Goal: Contribute content: Add original content to the website for others to see

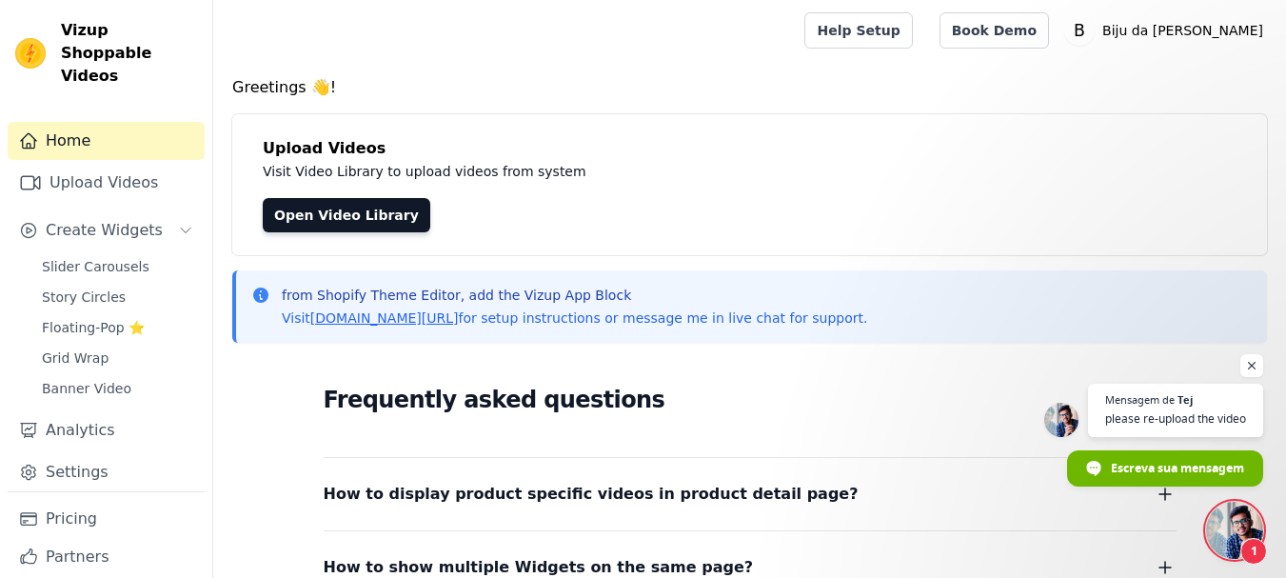
scroll to position [239, 0]
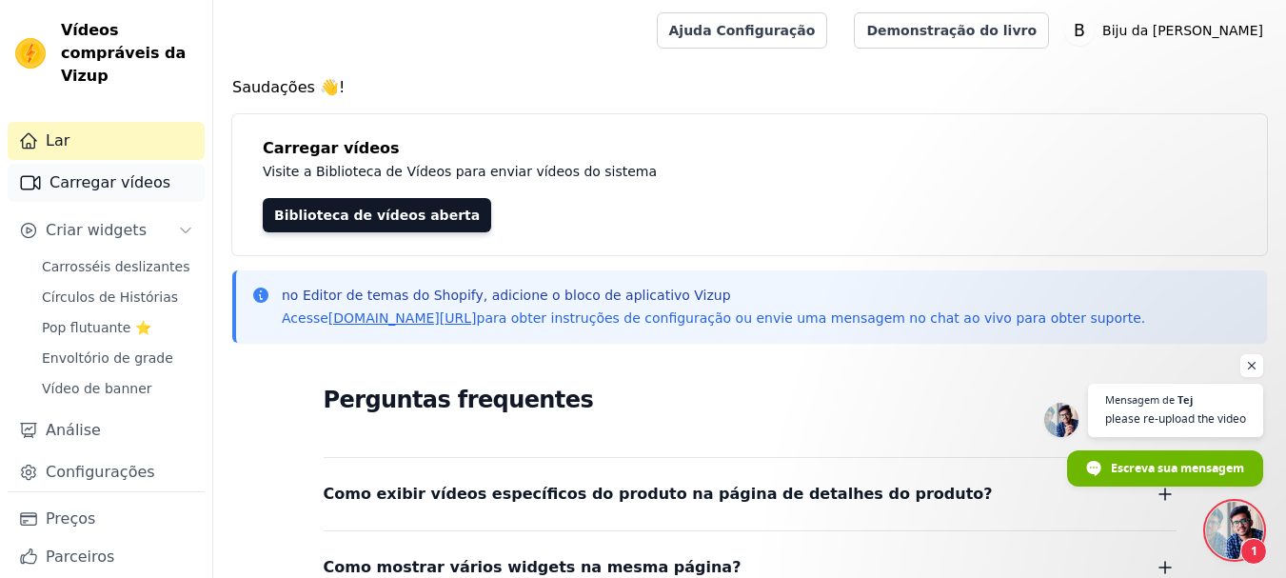
click at [87, 183] on font "Carregar vídeos" at bounding box center [110, 182] width 121 height 18
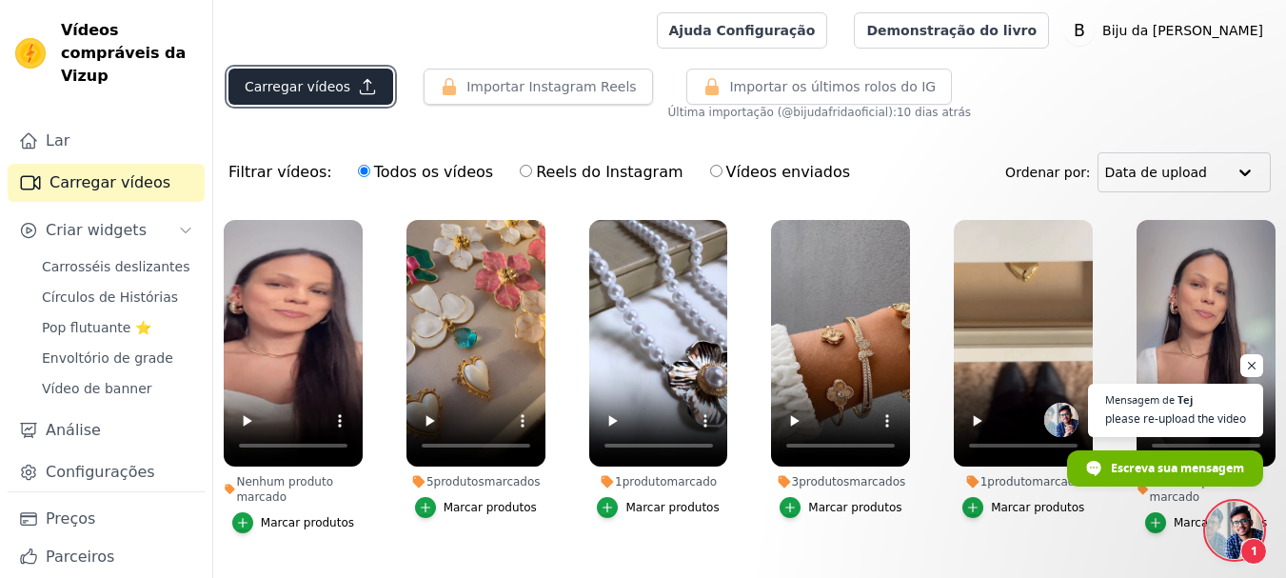
click at [268, 92] on font "Carregar vídeos" at bounding box center [298, 86] width 106 height 15
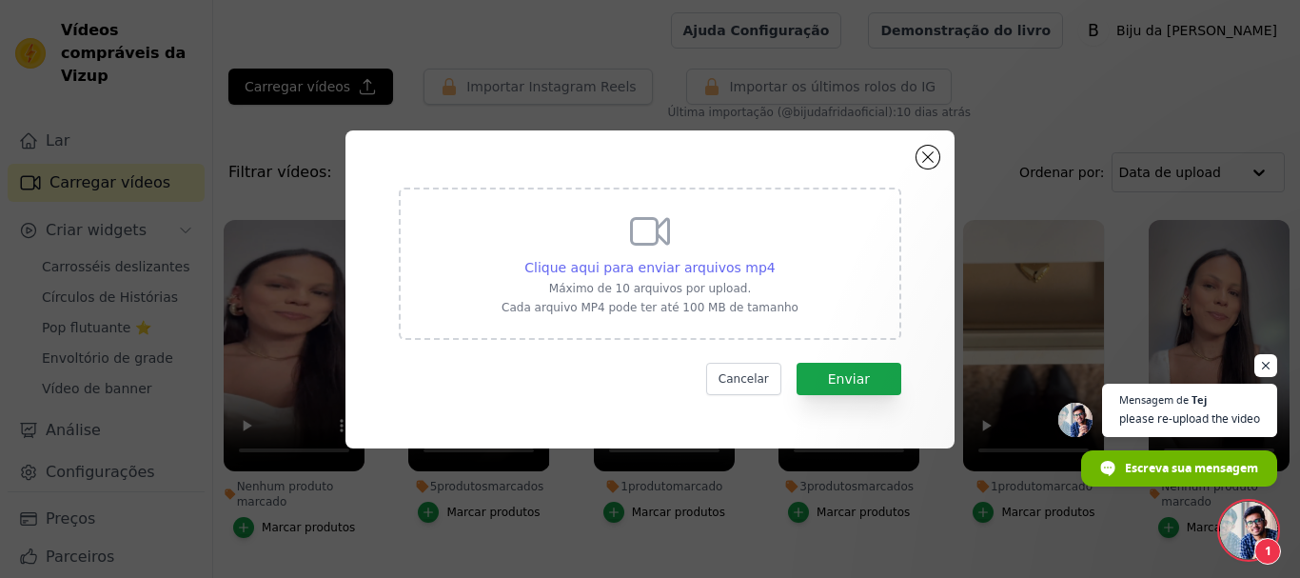
click at [597, 263] on font "Clique aqui para enviar arquivos mp4" at bounding box center [650, 267] width 251 height 15
click at [775, 258] on input "Clique aqui para enviar arquivos mp4 Máximo de 10 arquivos por upload. Cada arq…" at bounding box center [775, 257] width 1 height 1
type input "C:\fakepath\IMG_5043.MP4"
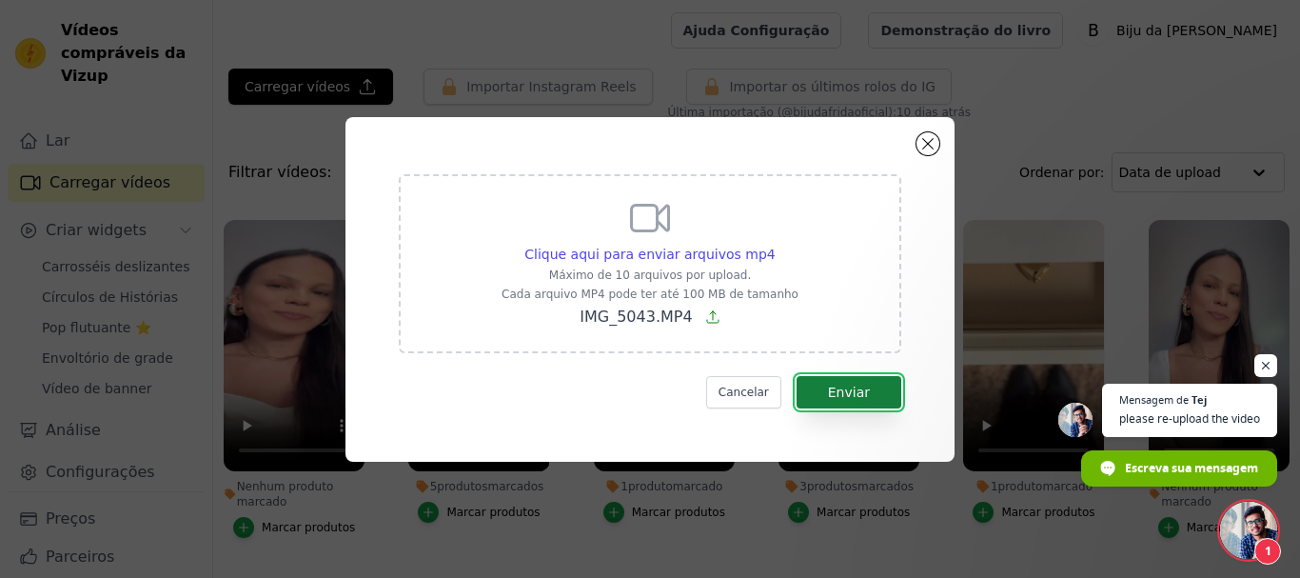
click at [845, 389] on font "Enviar" at bounding box center [849, 392] width 42 height 15
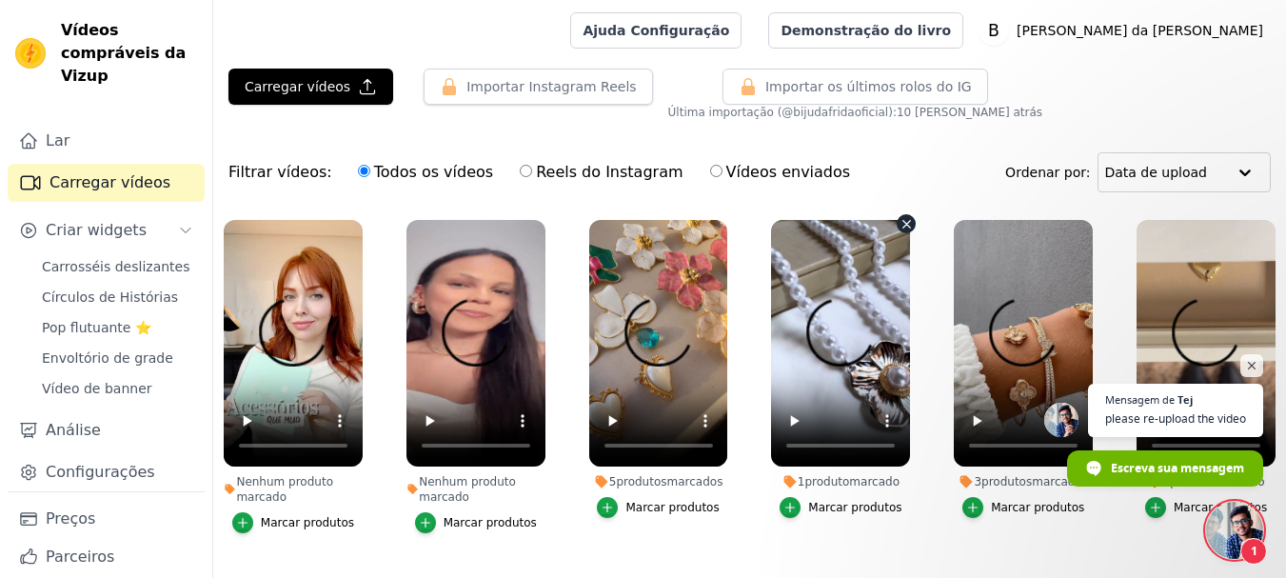
scroll to position [239, 0]
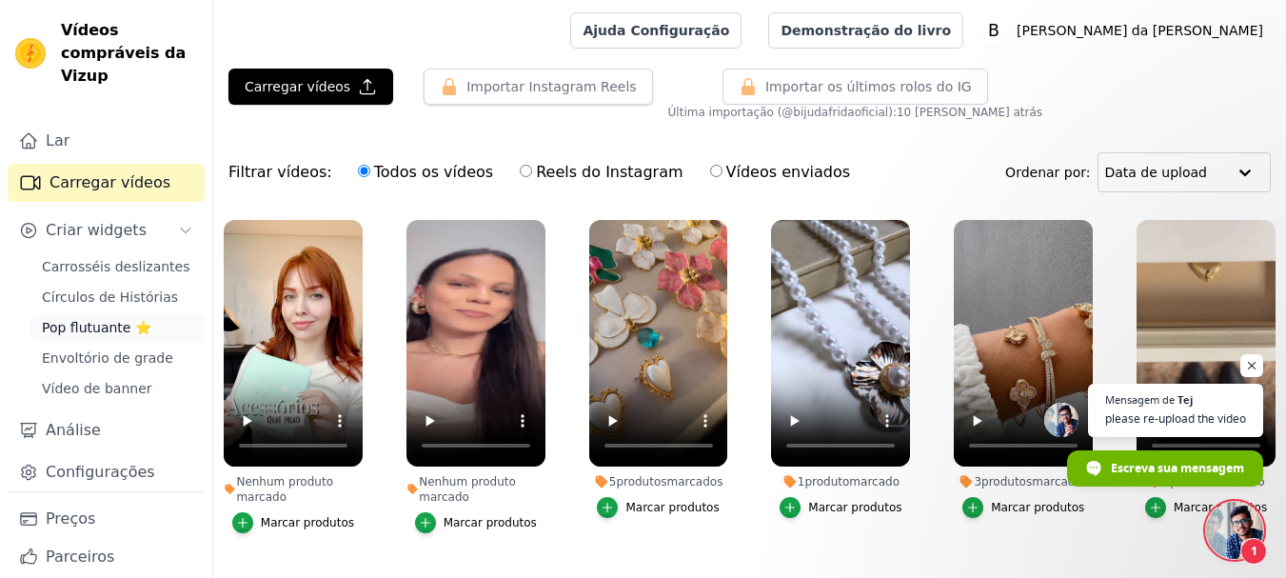
click at [89, 325] on font "Pop flutuante ⭐" at bounding box center [96, 327] width 109 height 15
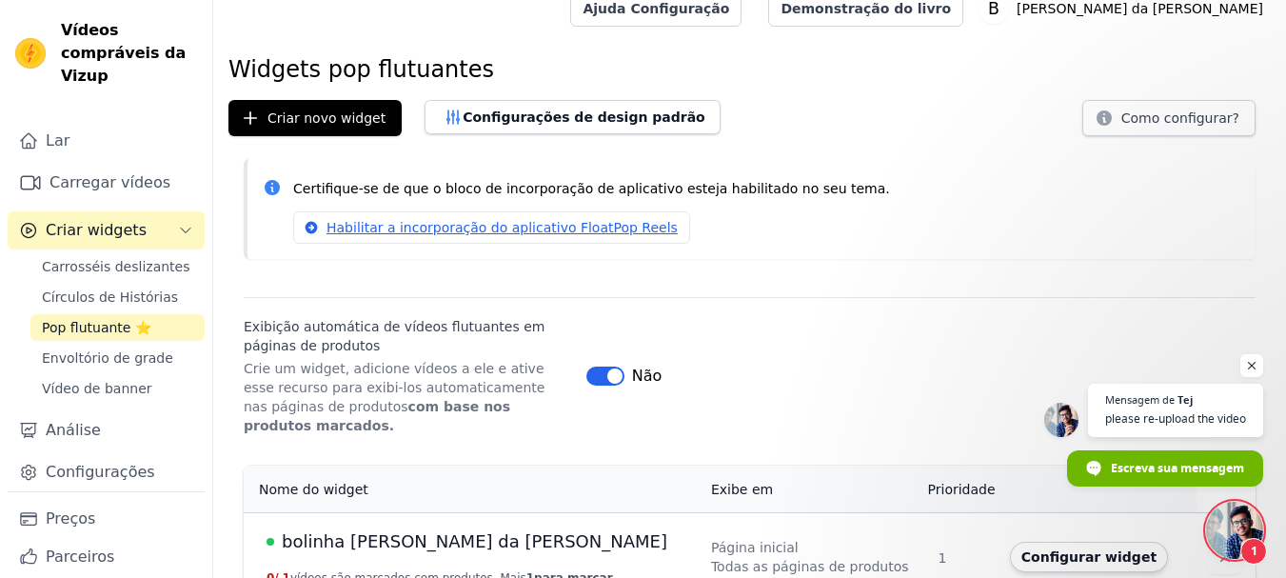
scroll to position [34, 0]
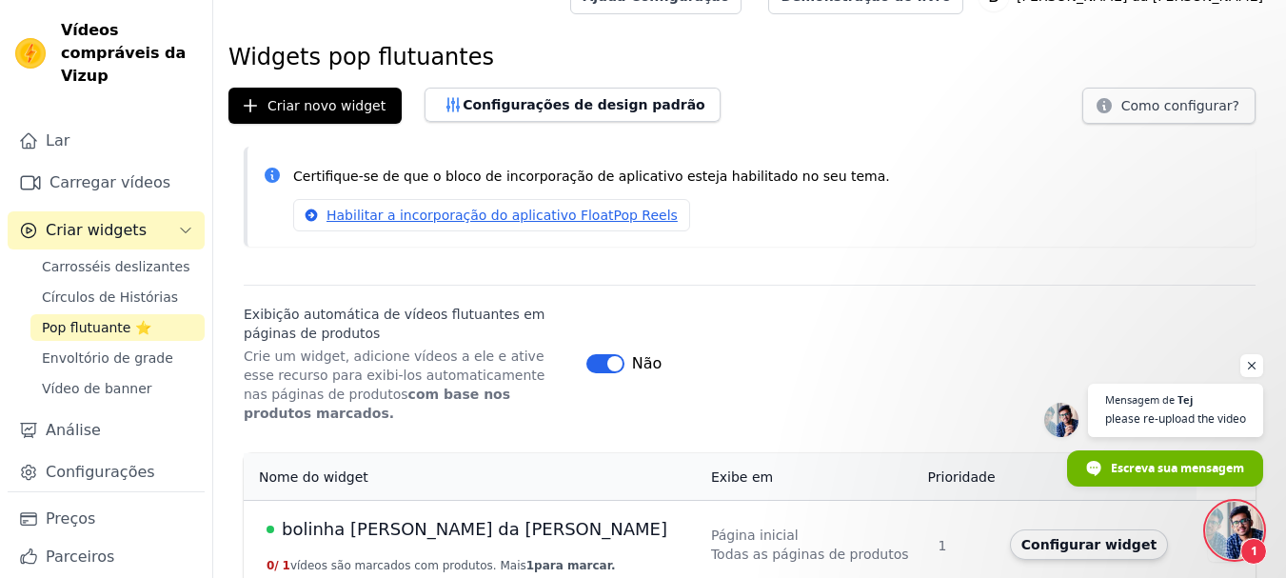
click at [378, 519] on font "bolinha biju da frida" at bounding box center [475, 529] width 386 height 20
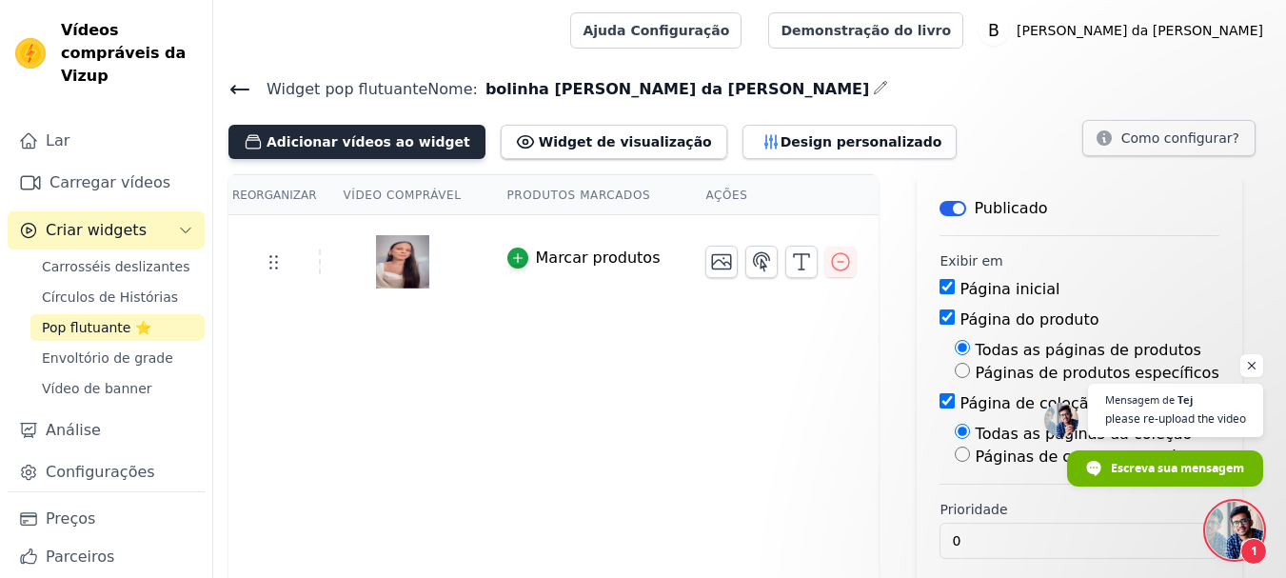
click at [321, 127] on button "Adicionar vídeos ao widget" at bounding box center [356, 142] width 257 height 34
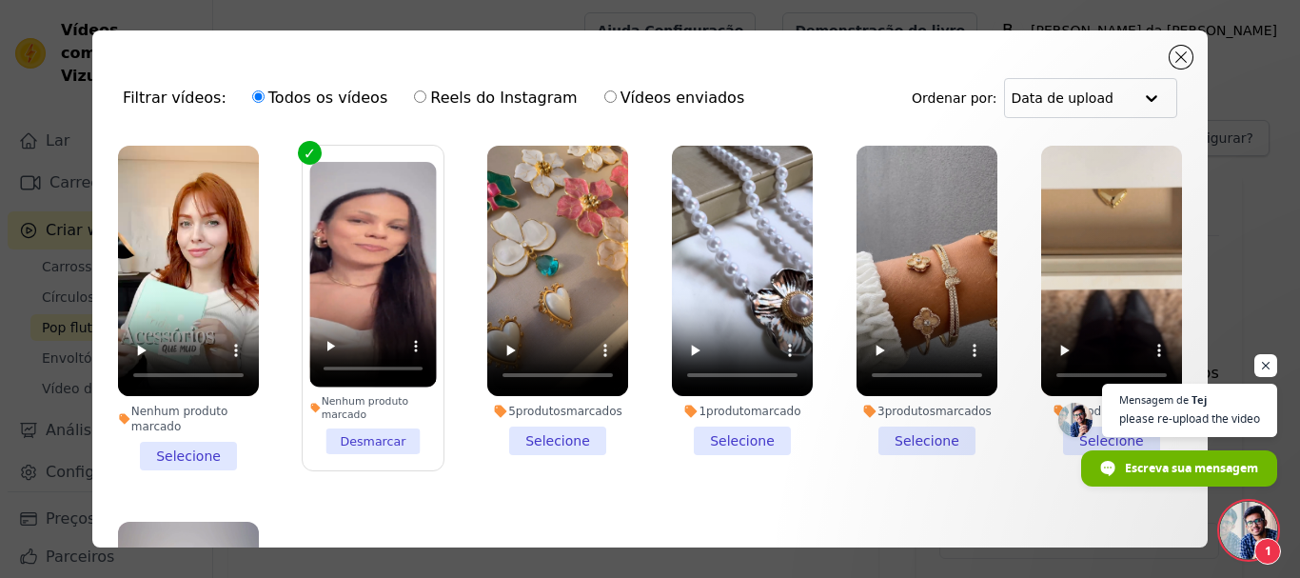
click at [310, 152] on label "Nenhum produto marcado Desmarcar" at bounding box center [373, 308] width 143 height 327
click at [0, 0] on input "Nenhum produto marcado Desmarcar" at bounding box center [0, 0] width 0 height 0
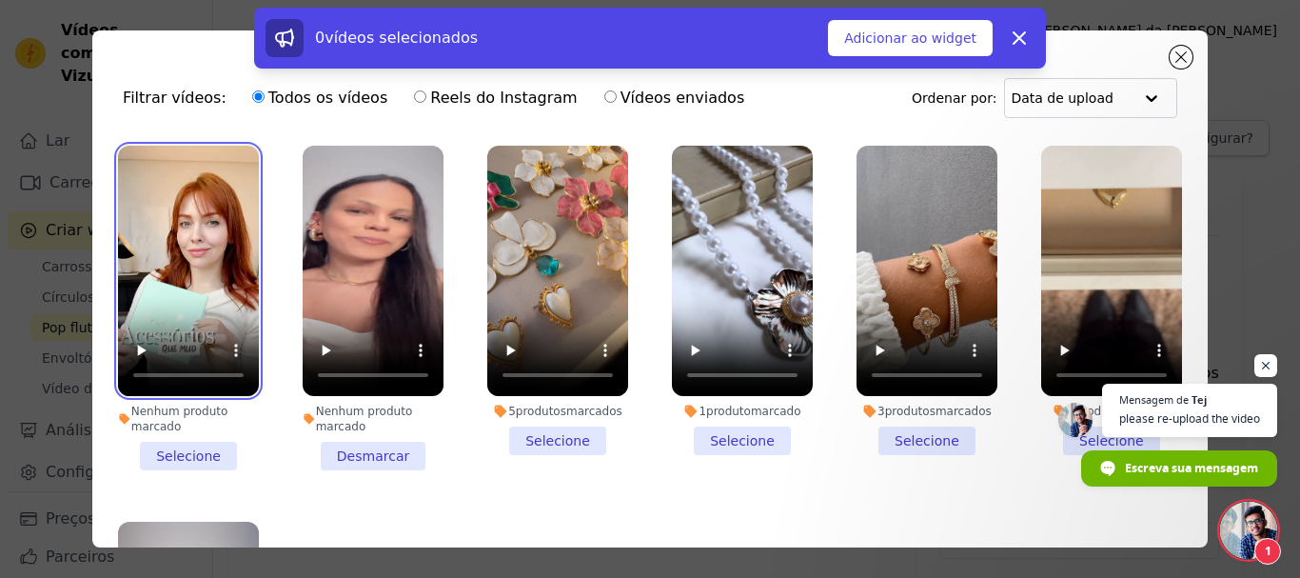
click at [174, 150] on video at bounding box center [188, 271] width 141 height 250
click at [165, 439] on li "Nenhum produto marcado Selecione" at bounding box center [188, 308] width 141 height 325
click at [0, 0] on input "Nenhum produto marcado Selecione" at bounding box center [0, 0] width 0 height 0
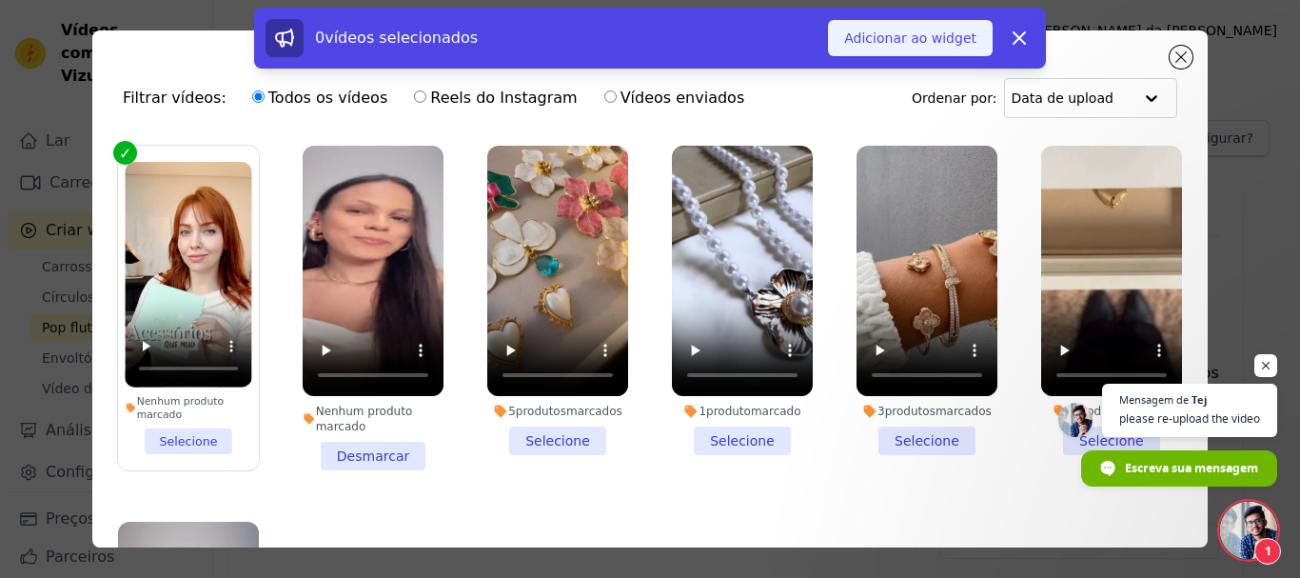
click at [922, 39] on font "Adicionar ao widget" at bounding box center [910, 37] width 132 height 15
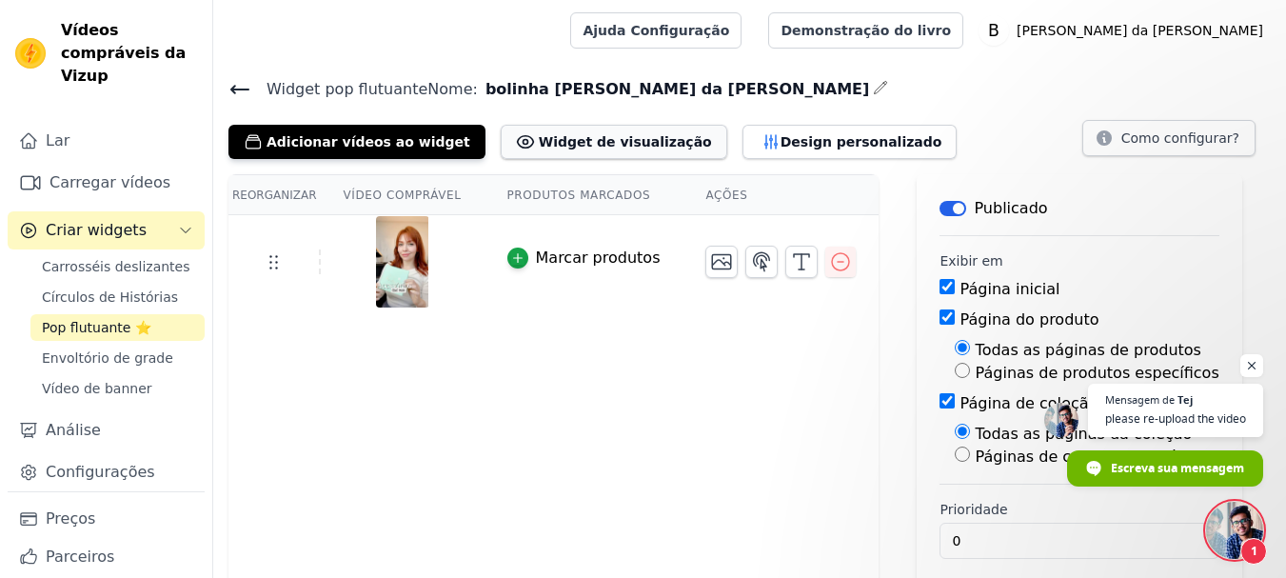
click at [557, 134] on font "Widget de visualização" at bounding box center [625, 141] width 173 height 15
click at [72, 174] on font "Carregar vídeos" at bounding box center [110, 182] width 121 height 18
